Goal: Task Accomplishment & Management: Complete application form

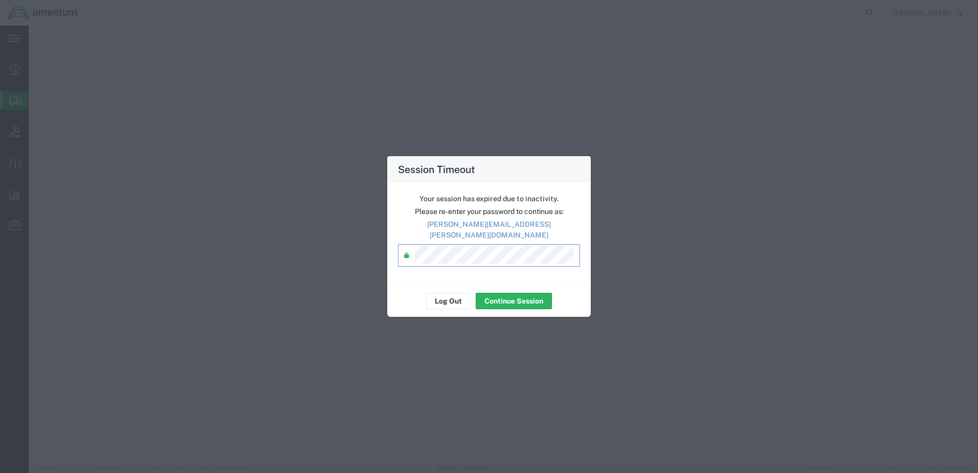
select select "49921"
select select "MI"
select select "49914"
select select "[GEOGRAPHIC_DATA]"
click at [532, 294] on button "Continue Session" at bounding box center [514, 301] width 76 height 16
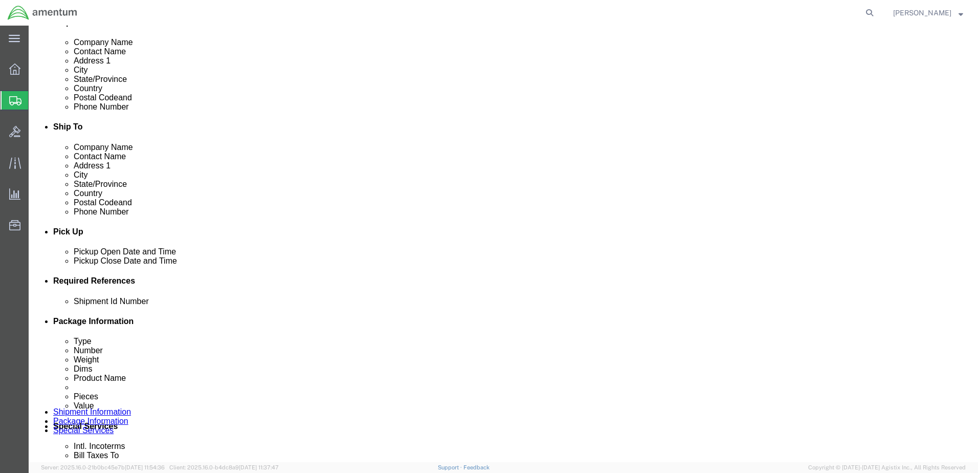
scroll to position [256, 0]
click button "Add reference"
drag, startPoint x: 683, startPoint y: 341, endPoint x: 677, endPoint y: 341, distance: 5.6
click button "Add reference"
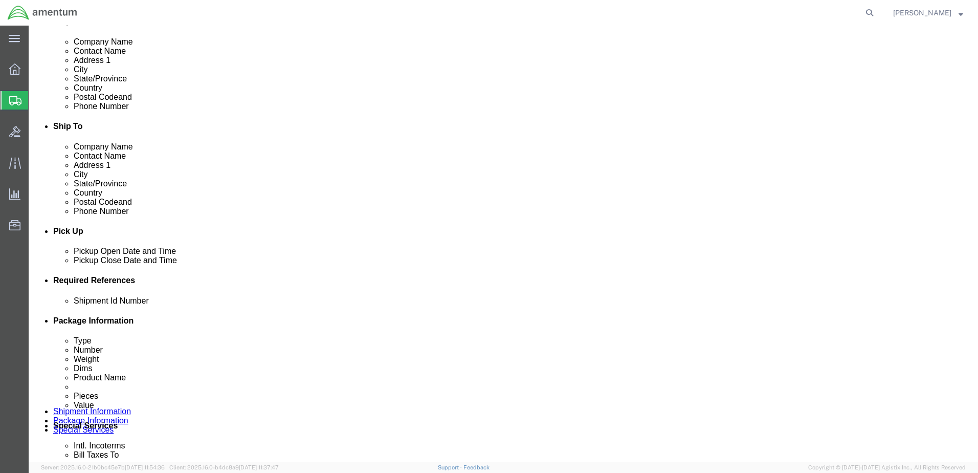
click input "text"
type input "S"
drag, startPoint x: 217, startPoint y: 373, endPoint x: 121, endPoint y: 374, distance: 96.7
click div "Shipment Id Number Usage#325334/325323"
type input "Usage#325334/325323"
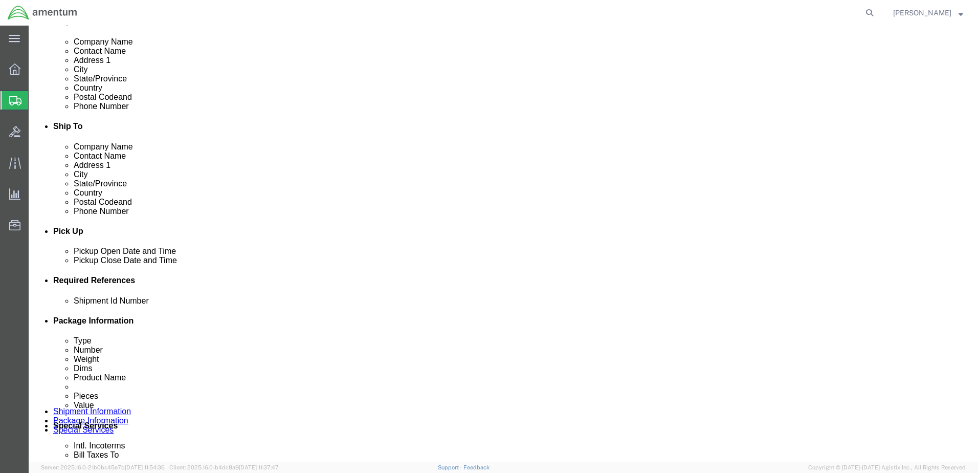
click select "Select Account Type Activity ID Airline Appointment Number ASN Batch Request # …"
select select "DEPT"
click select "Select Account Type Activity ID Airline Appointment Number ASN Batch Request # …"
click input "text"
type input "CBP"
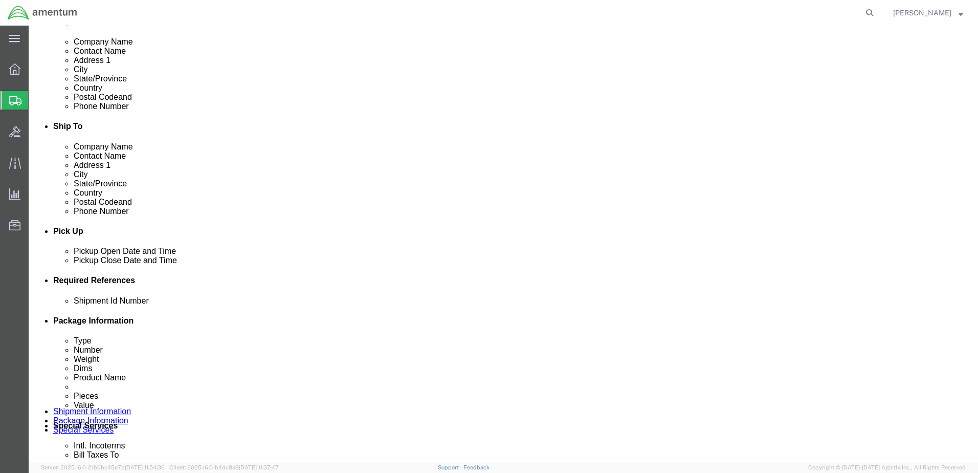
click select "Select Account Type Activity ID Airline Appointment Number ASN Batch Request # …"
select select "CUSTREF"
click select "Select Account Type Activity ID Airline Appointment Number ASN Batch Request # …"
click input "text"
paste input "Usage#325334/325323"
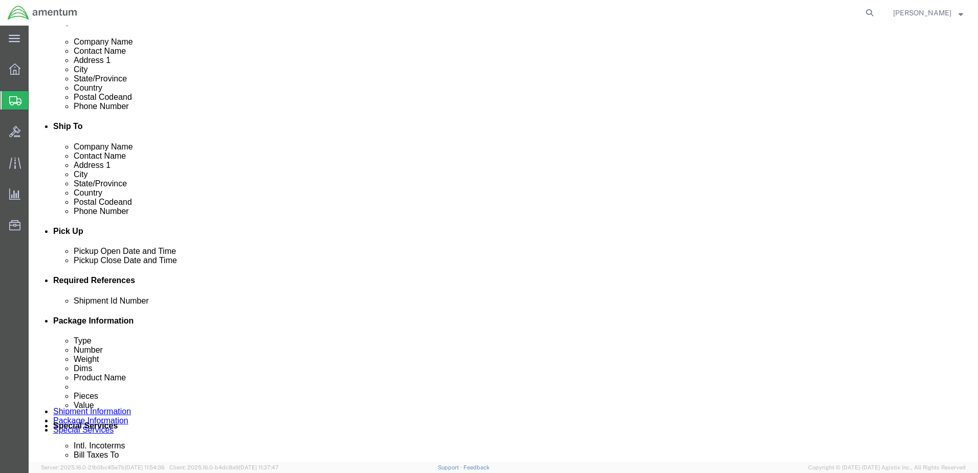
type input "Usage#325334/325323"
click select "Select Account Type Activity ID Airline Appointment Number ASN Batch Request # …"
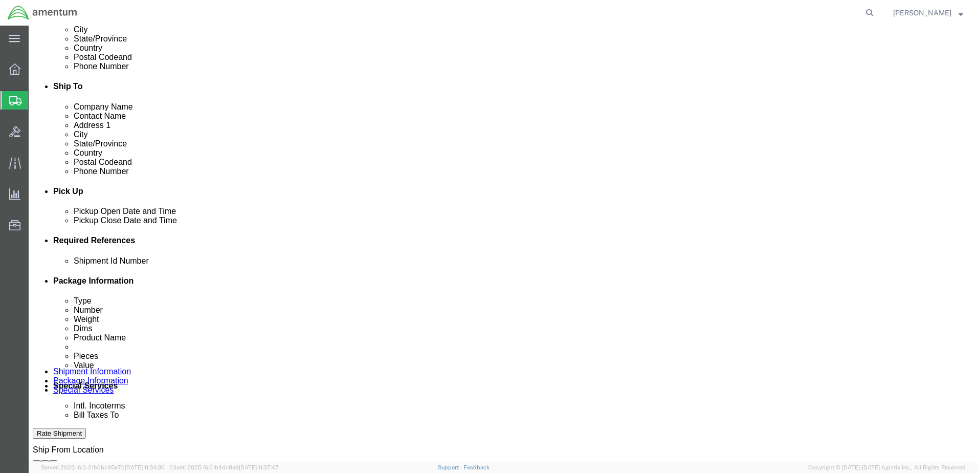
scroll to position [307, 0]
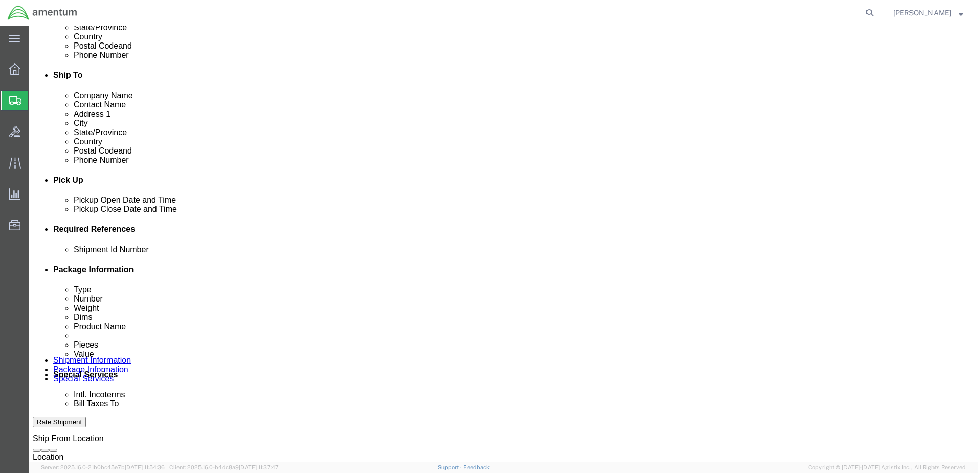
click select "Select Account Type Activity ID Airline Appointment Number ASN Batch Request # …"
select select "PROJNUM"
click select "Select Account Type Activity ID Airline Appointment Number ASN Batch Request # …"
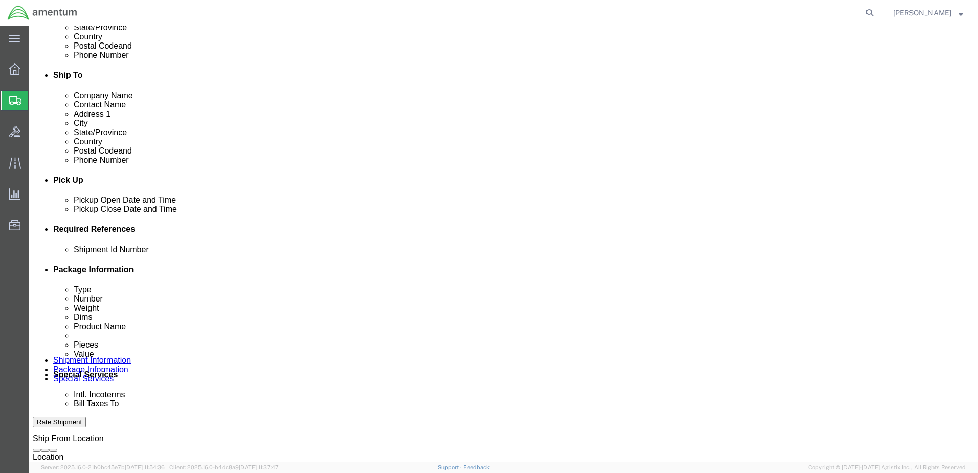
click input "text"
type input "6118.03.03.2219.000.DTM.0000"
click icon
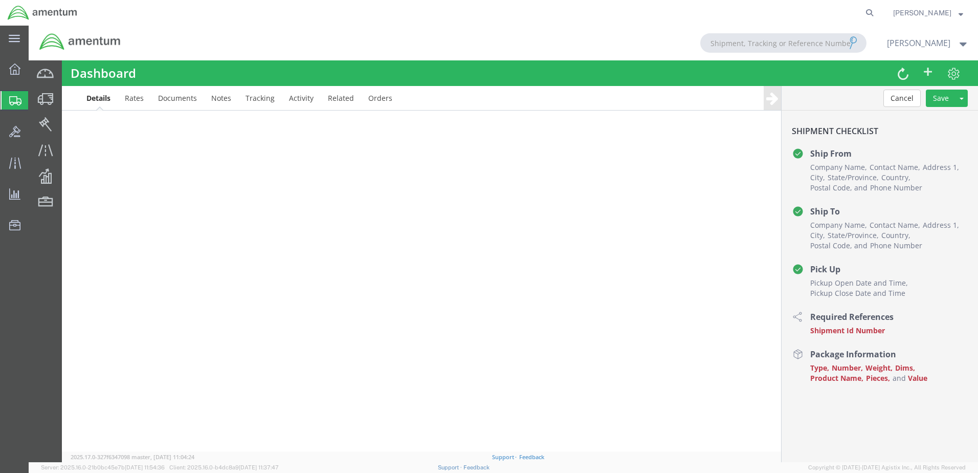
scroll to position [172, 0]
click at [843, 331] on div at bounding box center [503, 244] width 949 height 436
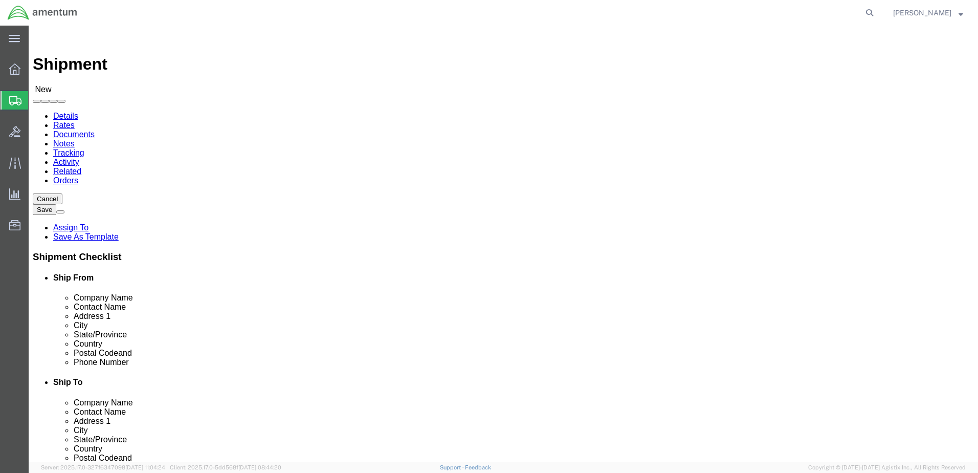
select select
